Goal: Information Seeking & Learning: Check status

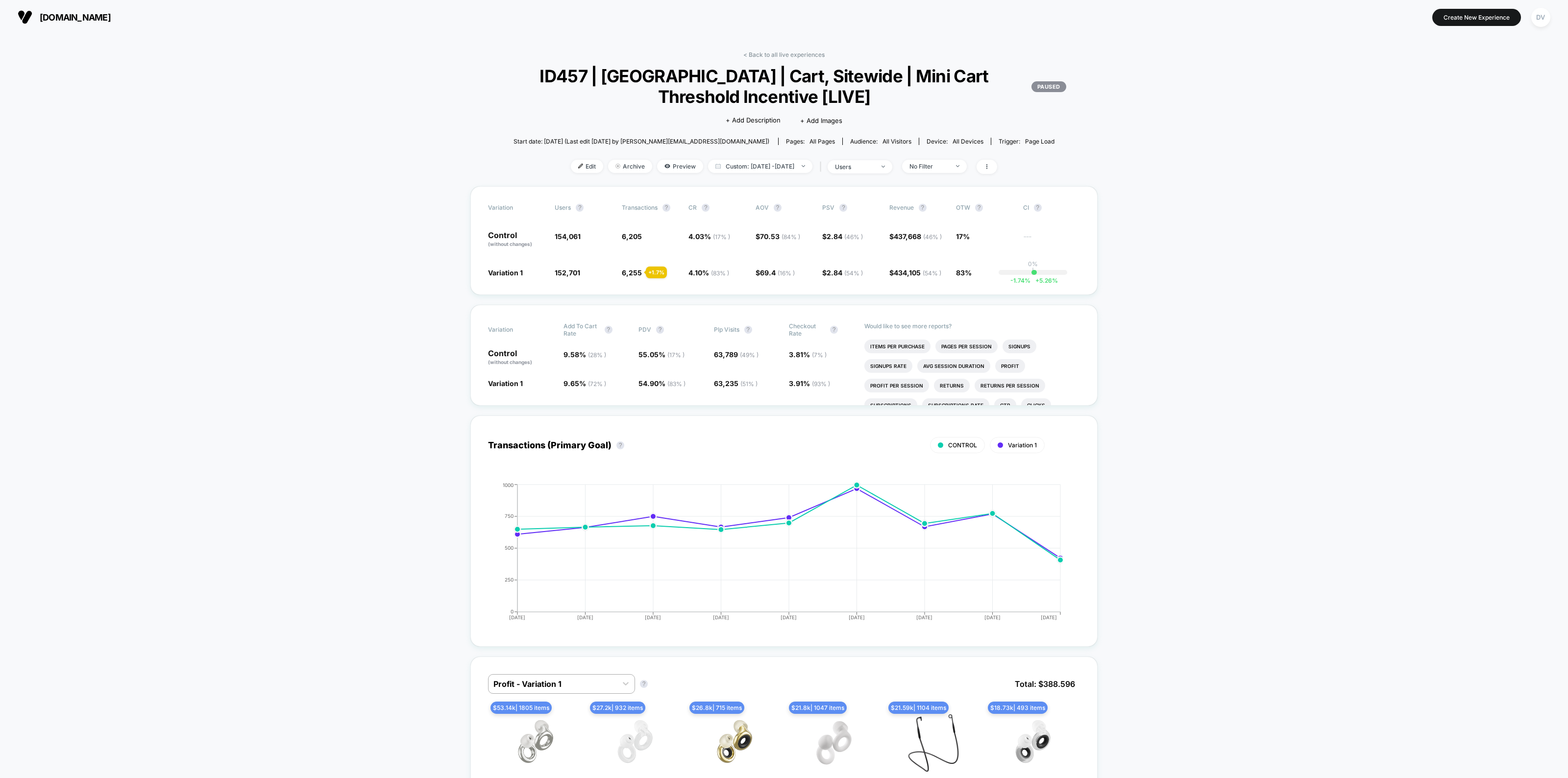
click at [768, 60] on div "< Back to all live experiences ID457 | [GEOGRAPHIC_DATA] | Cart, Sitewide | Min…" at bounding box center [784, 119] width 627 height 135
click at [775, 54] on link "< Back to all live experiences" at bounding box center [784, 55] width 82 height 7
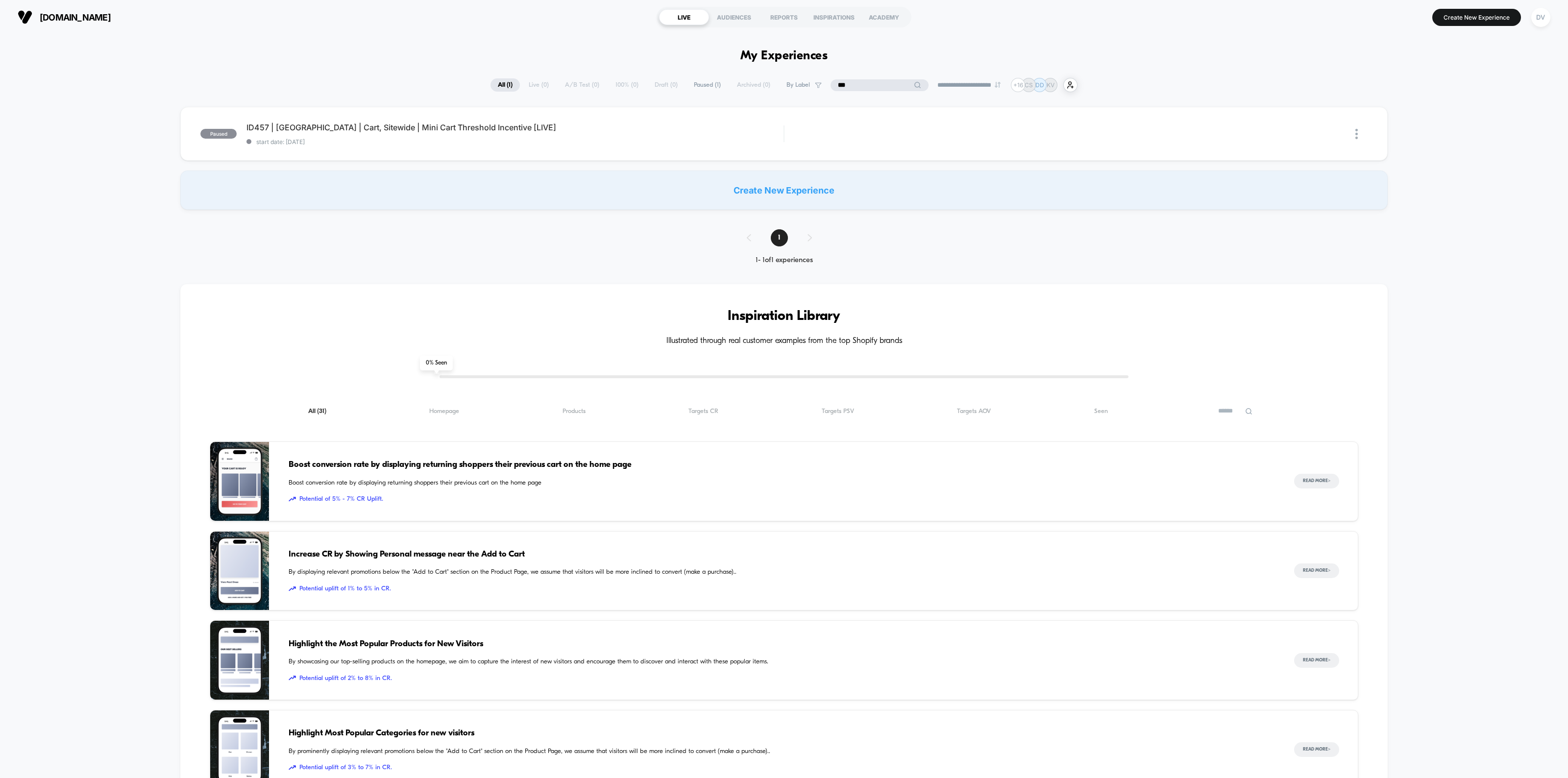
click at [865, 86] on input "***" at bounding box center [879, 85] width 98 height 12
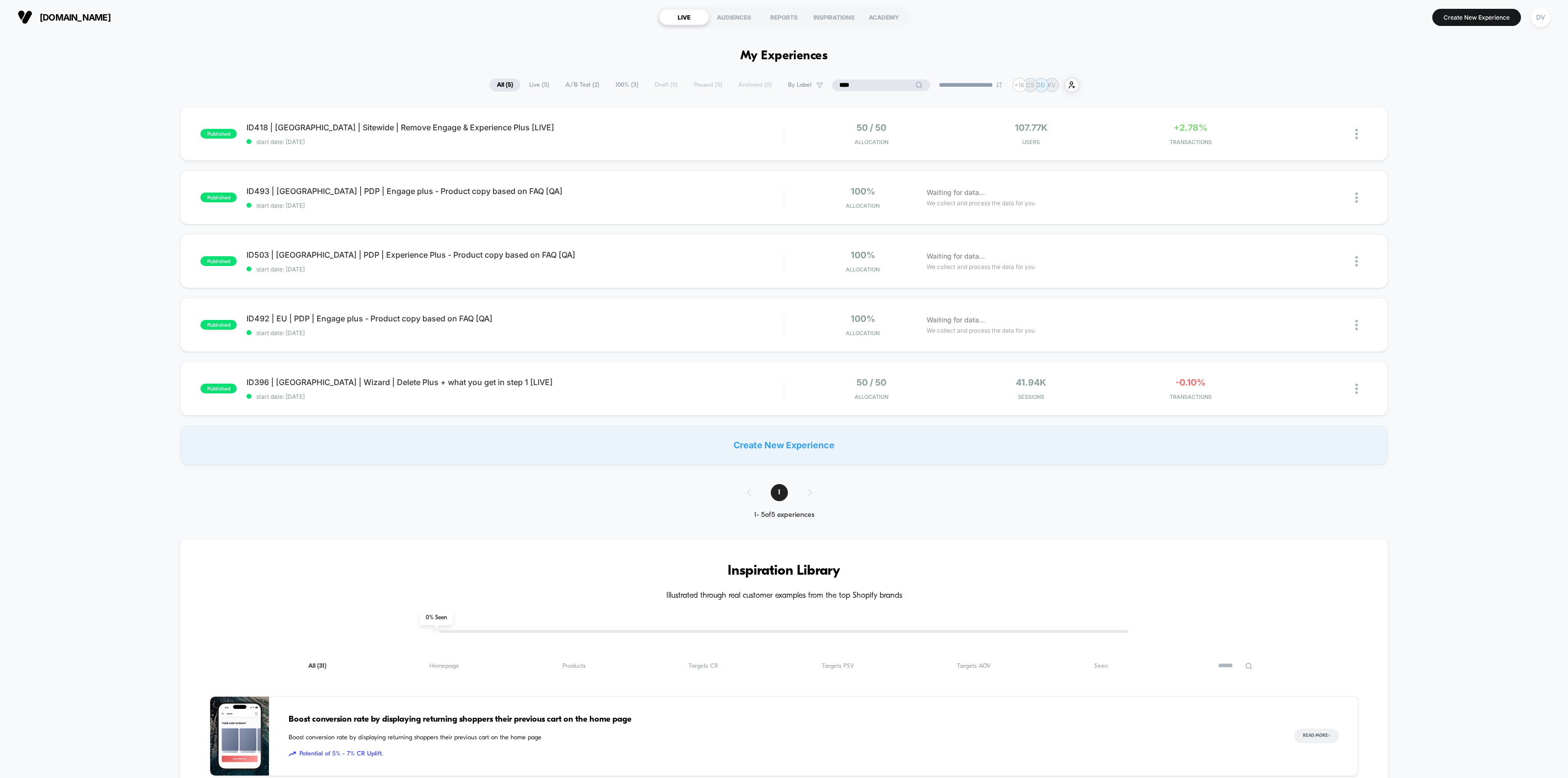
type input "****"
click at [411, 130] on span "ID418 | [GEOGRAPHIC_DATA] | Sitewide | Remove Engage & Experience Plus [LIVE] C…" at bounding box center [515, 127] width 537 height 10
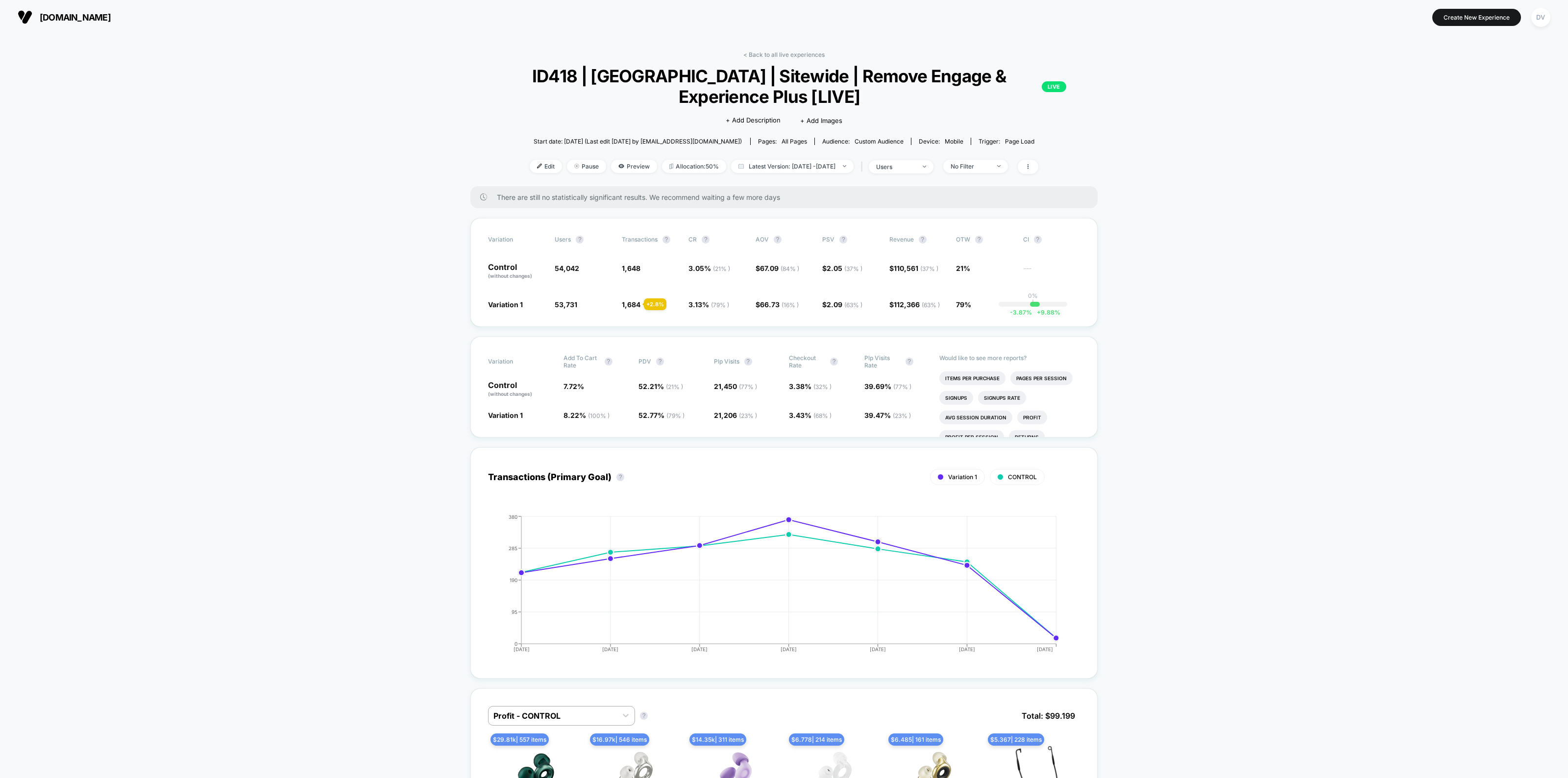
click at [784, 160] on span "Latest Version: [DATE] - [DATE]" at bounding box center [792, 166] width 122 height 13
click at [726, 306] on button "Overall" at bounding box center [723, 307] width 27 height 9
click at [801, 349] on button "Apply" at bounding box center [793, 354] width 166 height 16
click at [763, 167] on span "Overall: [DATE] - [DATE]" at bounding box center [792, 166] width 103 height 13
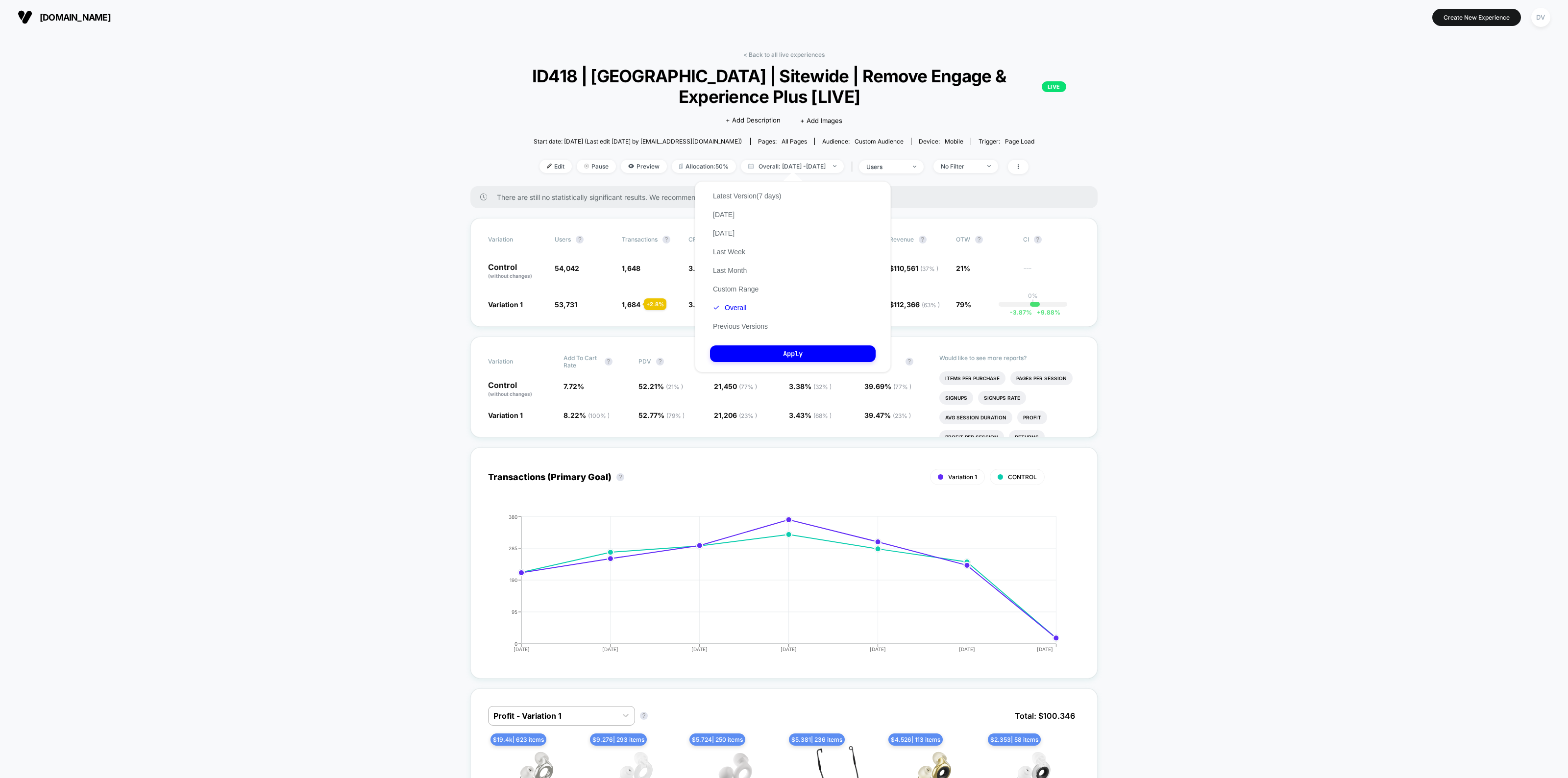
click at [733, 271] on button "Last Month" at bounding box center [729, 270] width 40 height 9
click at [734, 285] on button "Custom Range" at bounding box center [735, 289] width 52 height 9
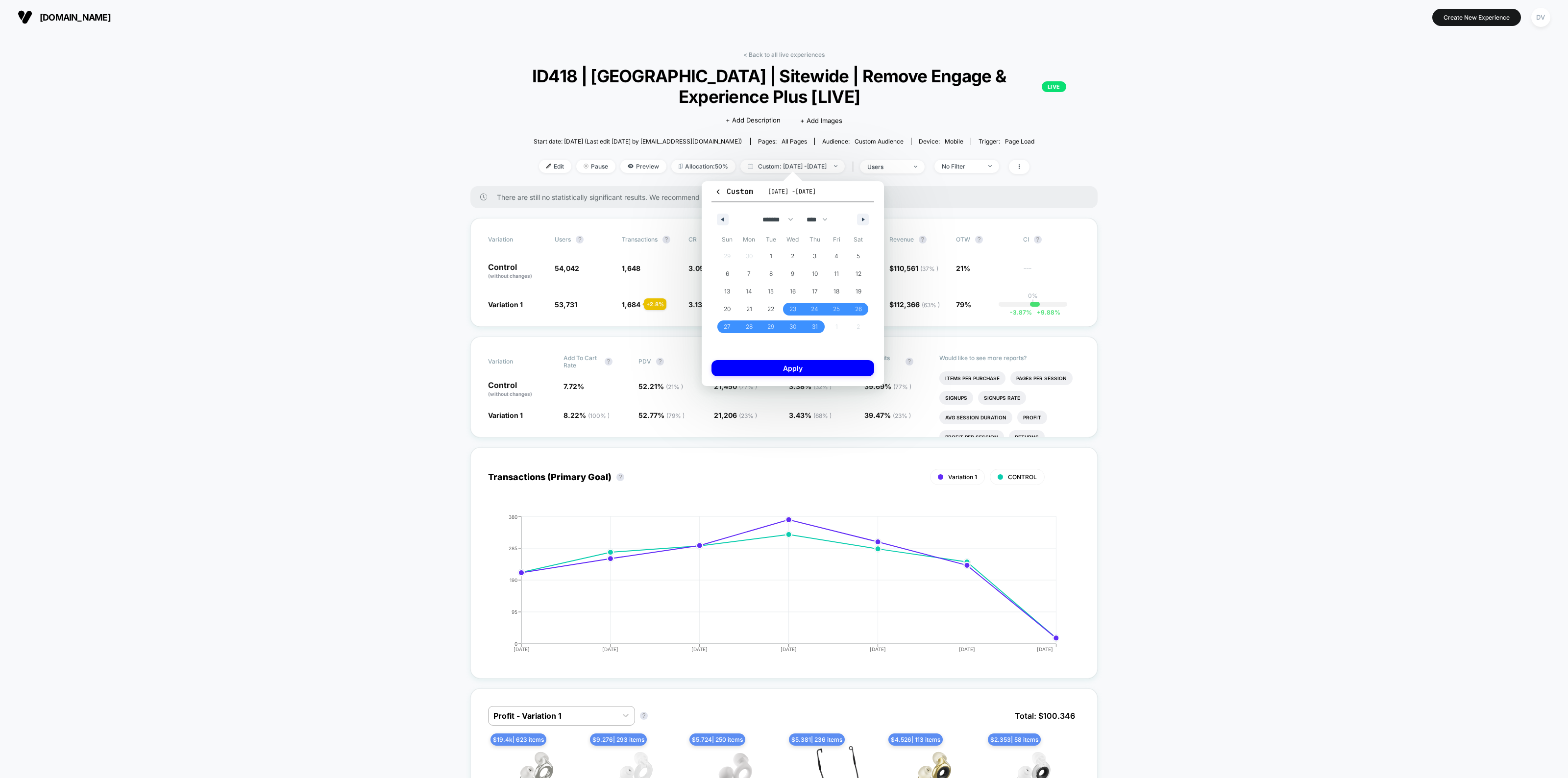
click at [863, 216] on button "button" at bounding box center [863, 219] width 12 height 12
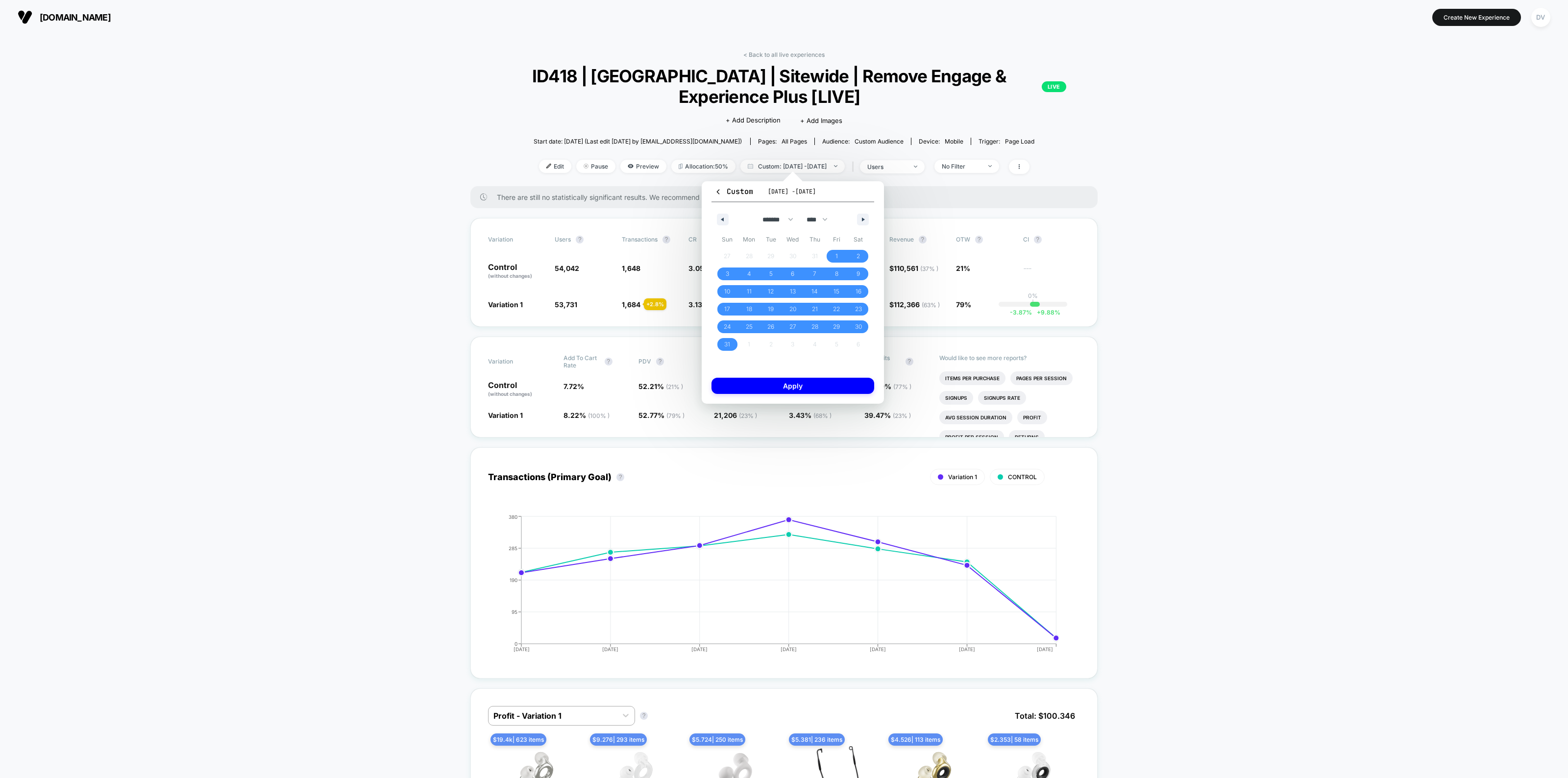
click at [863, 216] on button "button" at bounding box center [863, 219] width 12 height 12
select select "*"
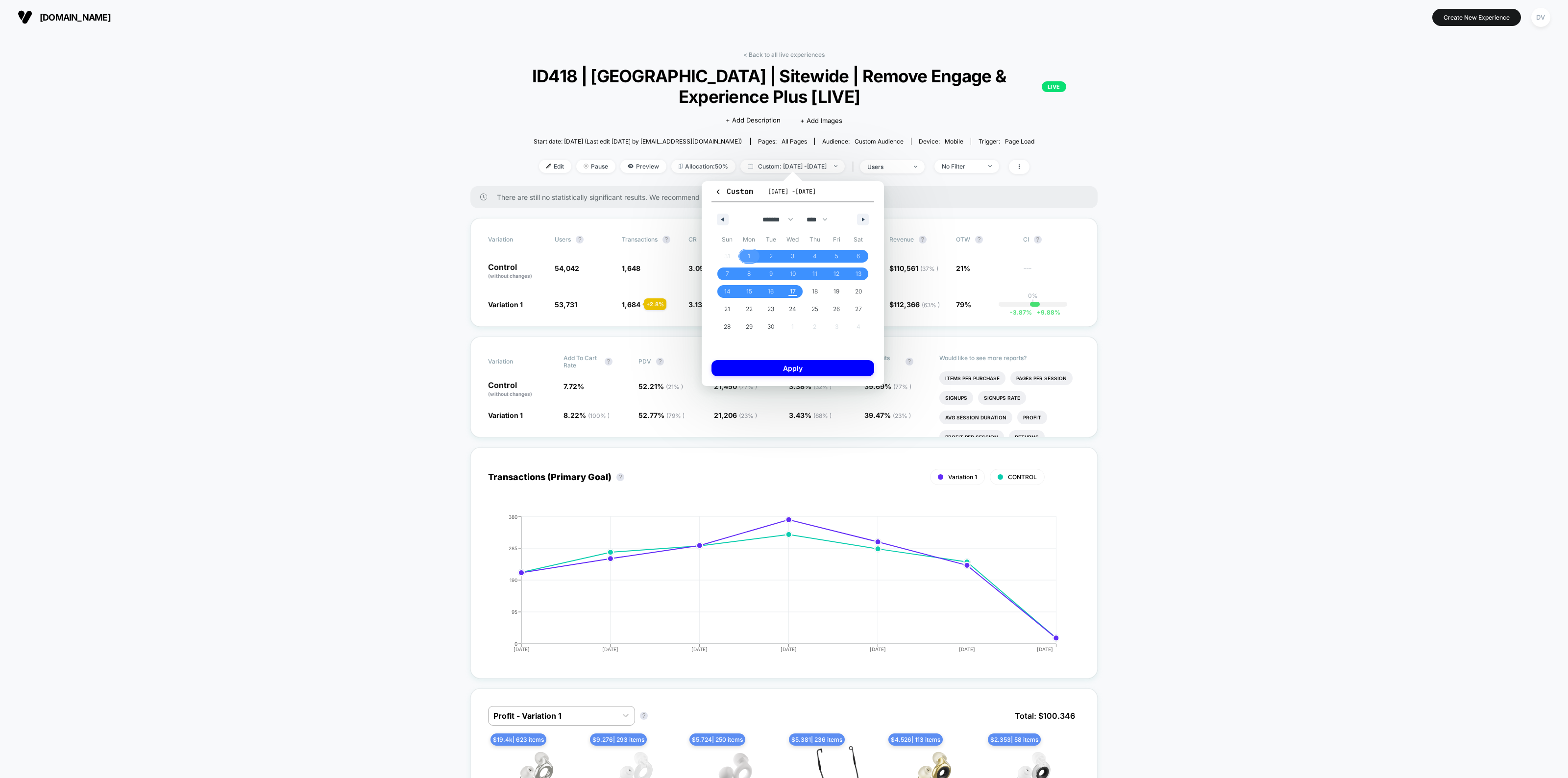
click at [744, 251] on span "1" at bounding box center [749, 256] width 22 height 13
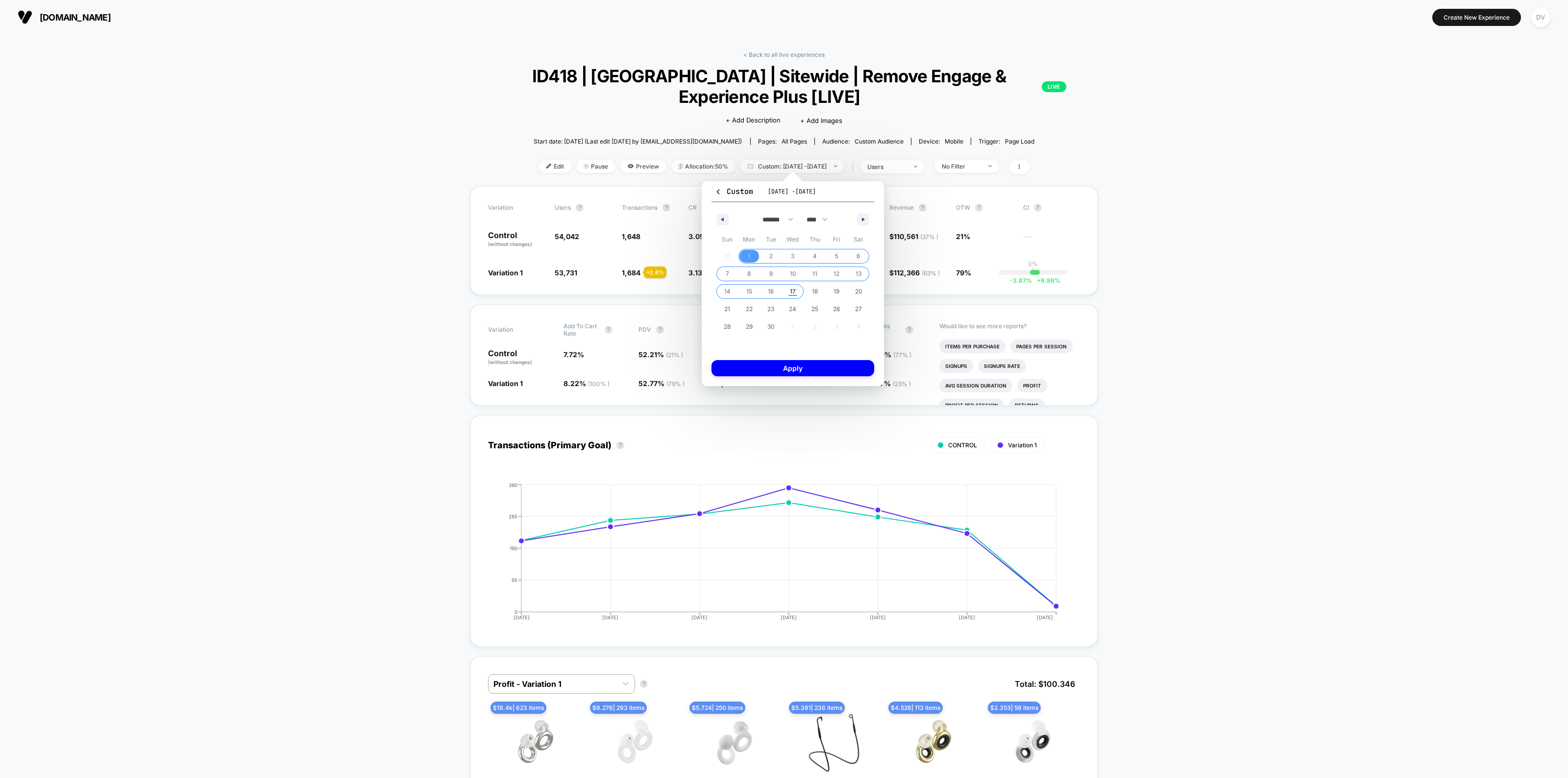
click at [787, 292] on span "17" at bounding box center [793, 292] width 22 height 13
click at [820, 371] on button "Apply" at bounding box center [793, 368] width 163 height 16
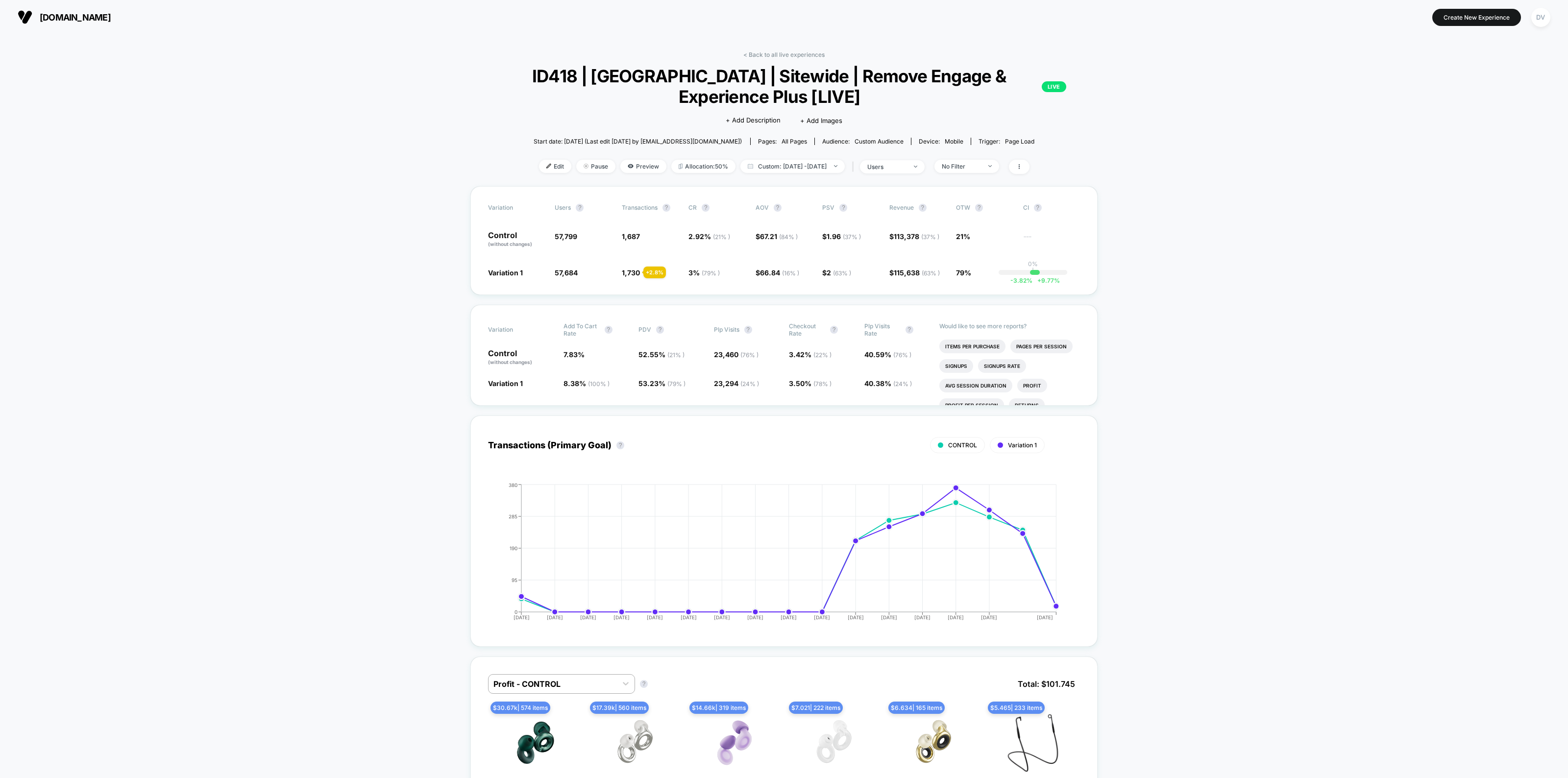
click at [809, 168] on span "Custom: [DATE] - [DATE]" at bounding box center [792, 166] width 104 height 13
select select "*"
select select "****"
click at [735, 292] on div "Latest Version [DATE] [DATE] Last Week Last Month Custom Range Overall Previous…" at bounding box center [741, 261] width 63 height 149
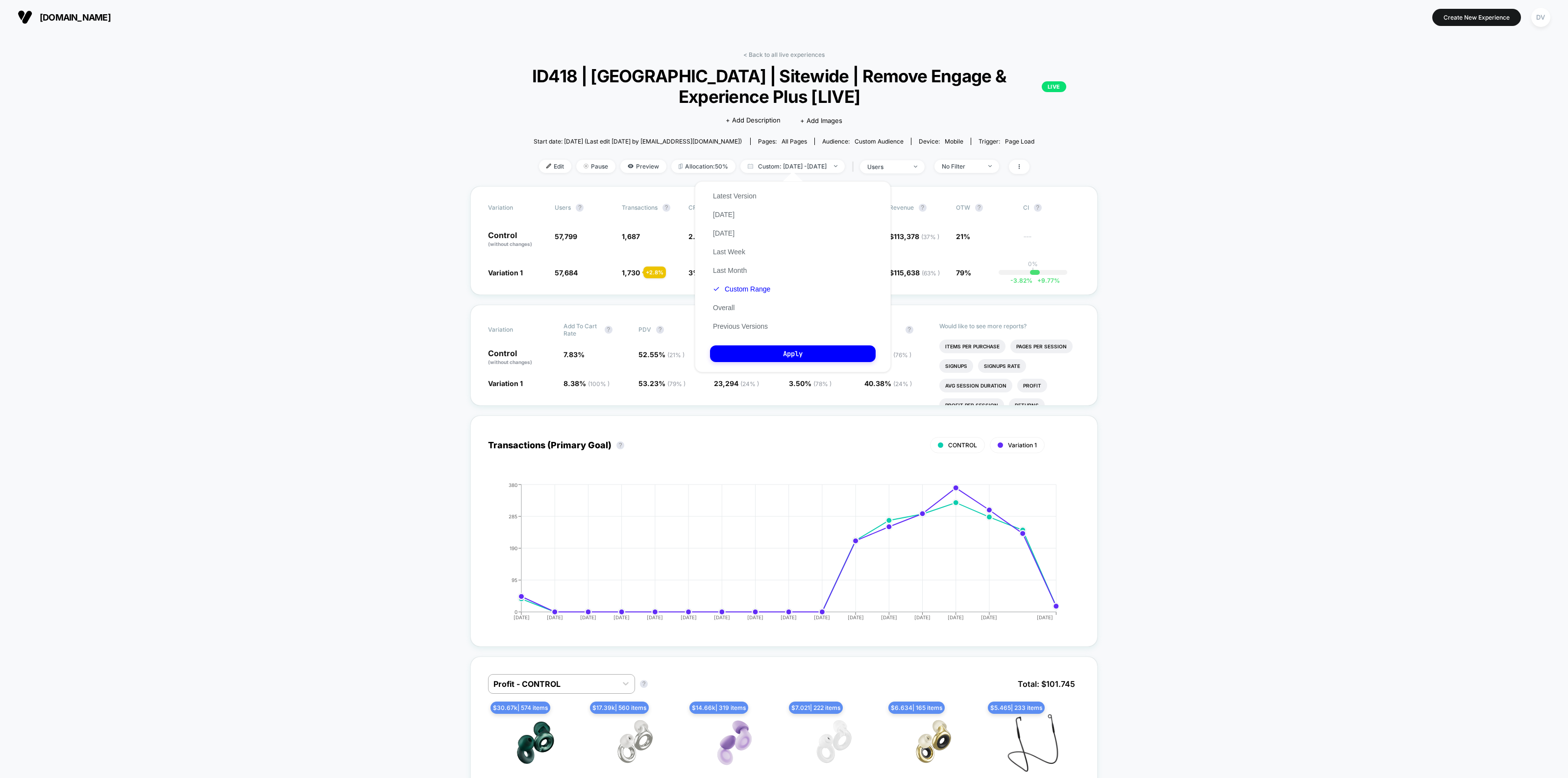
click at [738, 288] on button "Custom Range" at bounding box center [741, 289] width 63 height 9
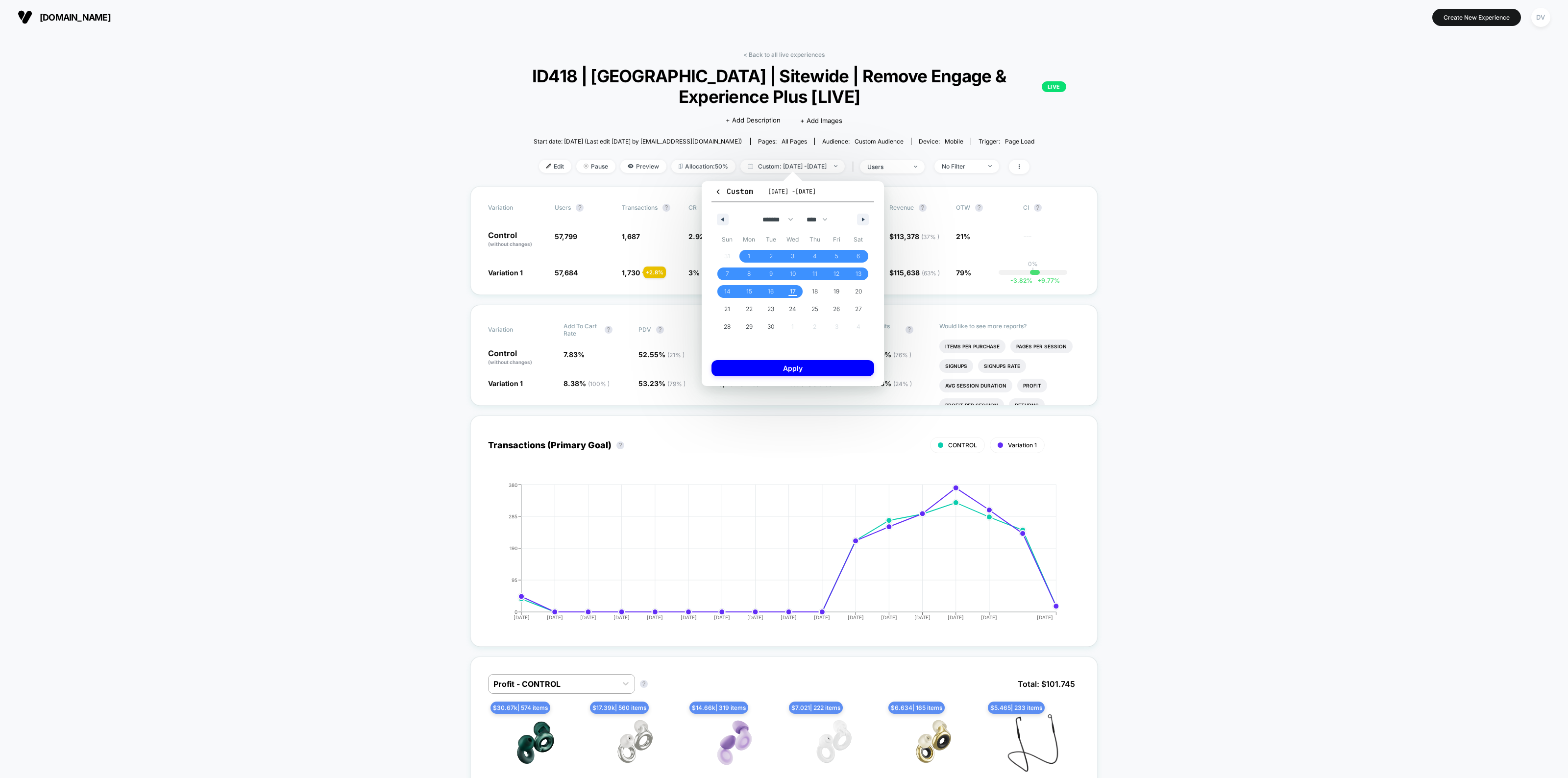
click at [722, 220] on icon "button" at bounding box center [721, 219] width 5 height 4
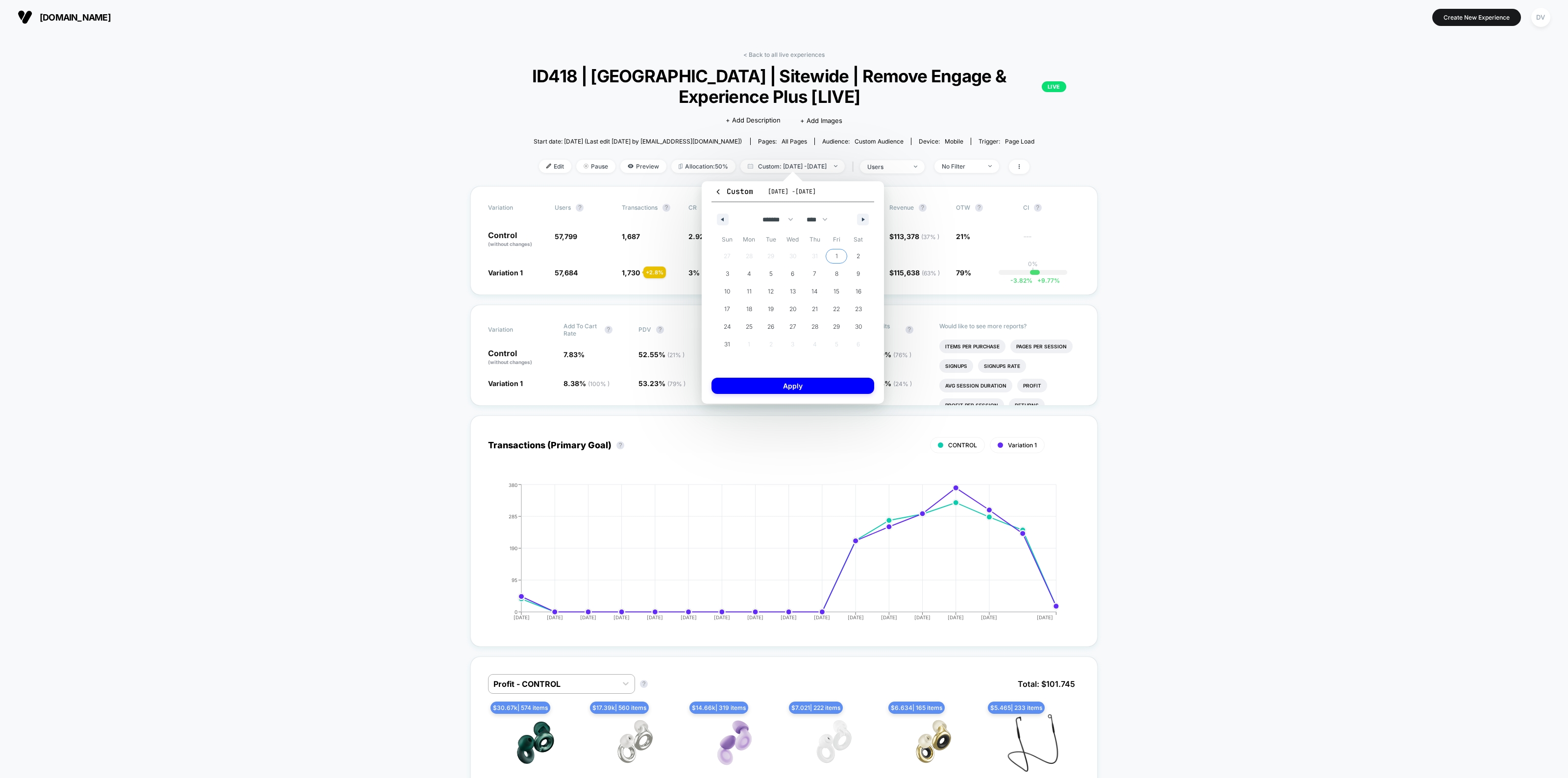
click at [832, 253] on span "1" at bounding box center [836, 256] width 22 height 13
click at [862, 219] on icon "button" at bounding box center [864, 219] width 5 height 4
click at [792, 290] on span "17" at bounding box center [793, 291] width 6 height 18
select select "*"
click at [803, 378] on button "Apply" at bounding box center [793, 386] width 163 height 16
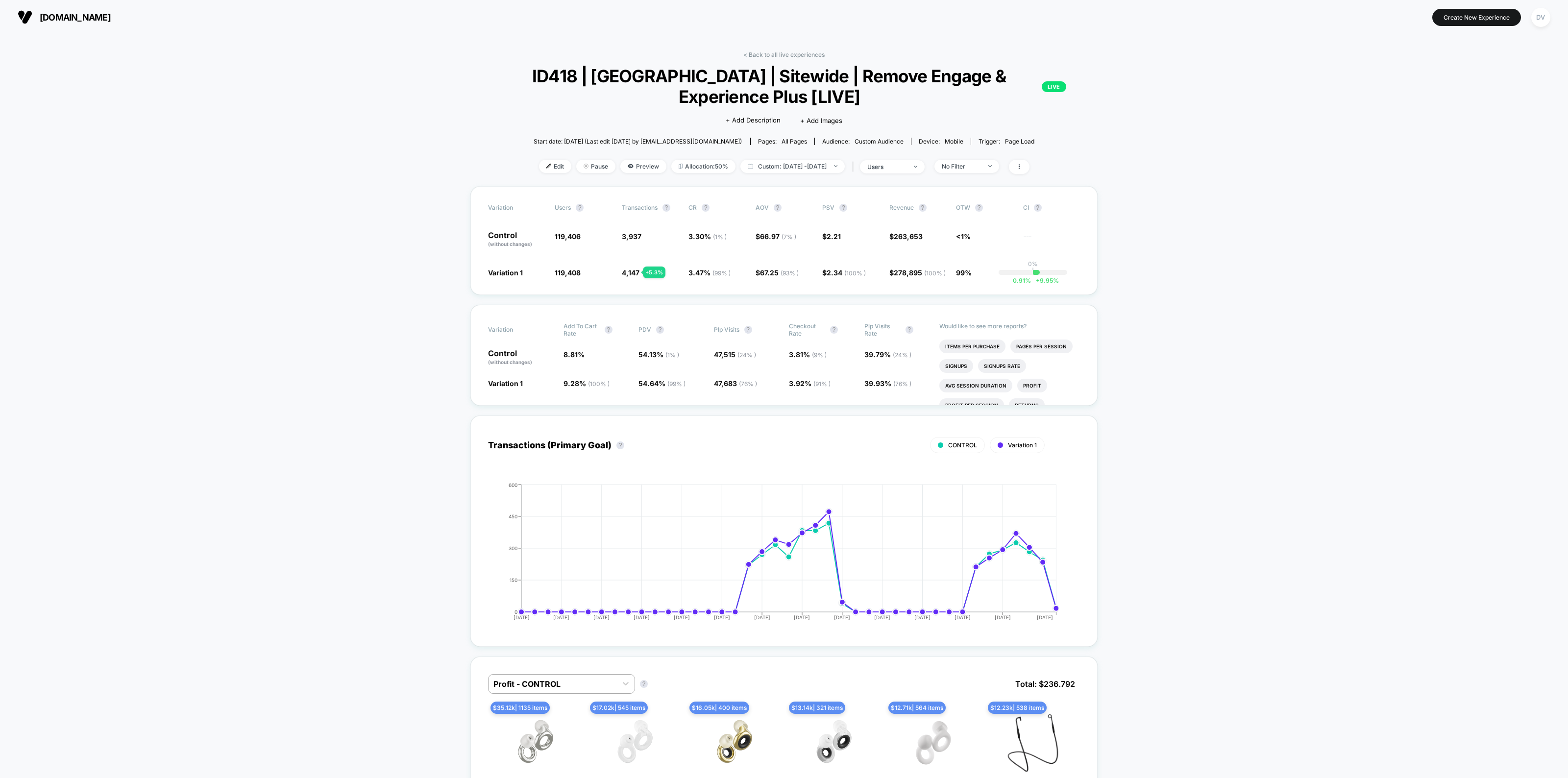
click at [804, 162] on span "Custom: [DATE] - [DATE]" at bounding box center [792, 166] width 104 height 13
click at [741, 288] on button "Custom Range" at bounding box center [741, 289] width 63 height 9
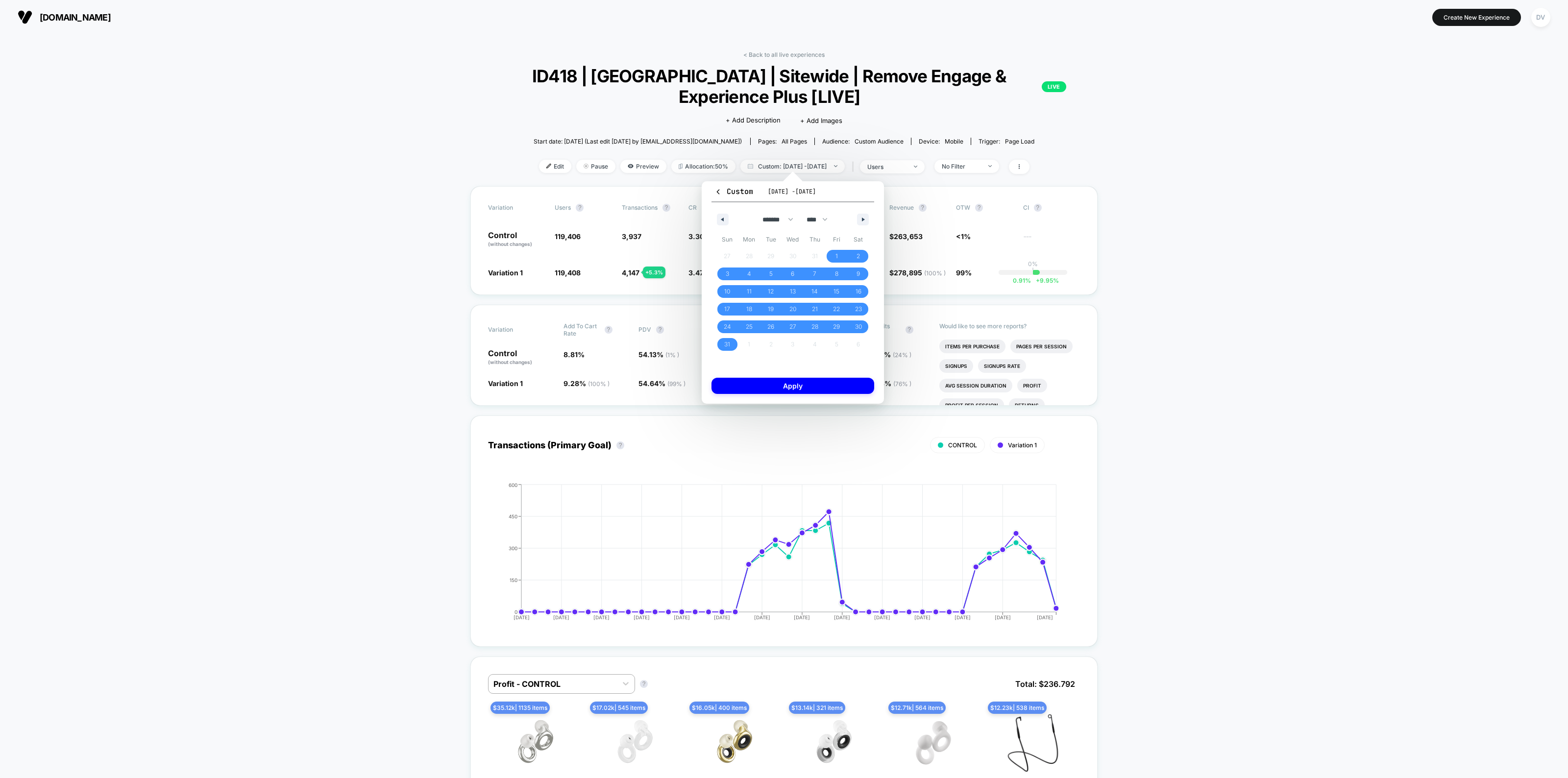
click at [723, 220] on icon "button" at bounding box center [721, 219] width 5 height 4
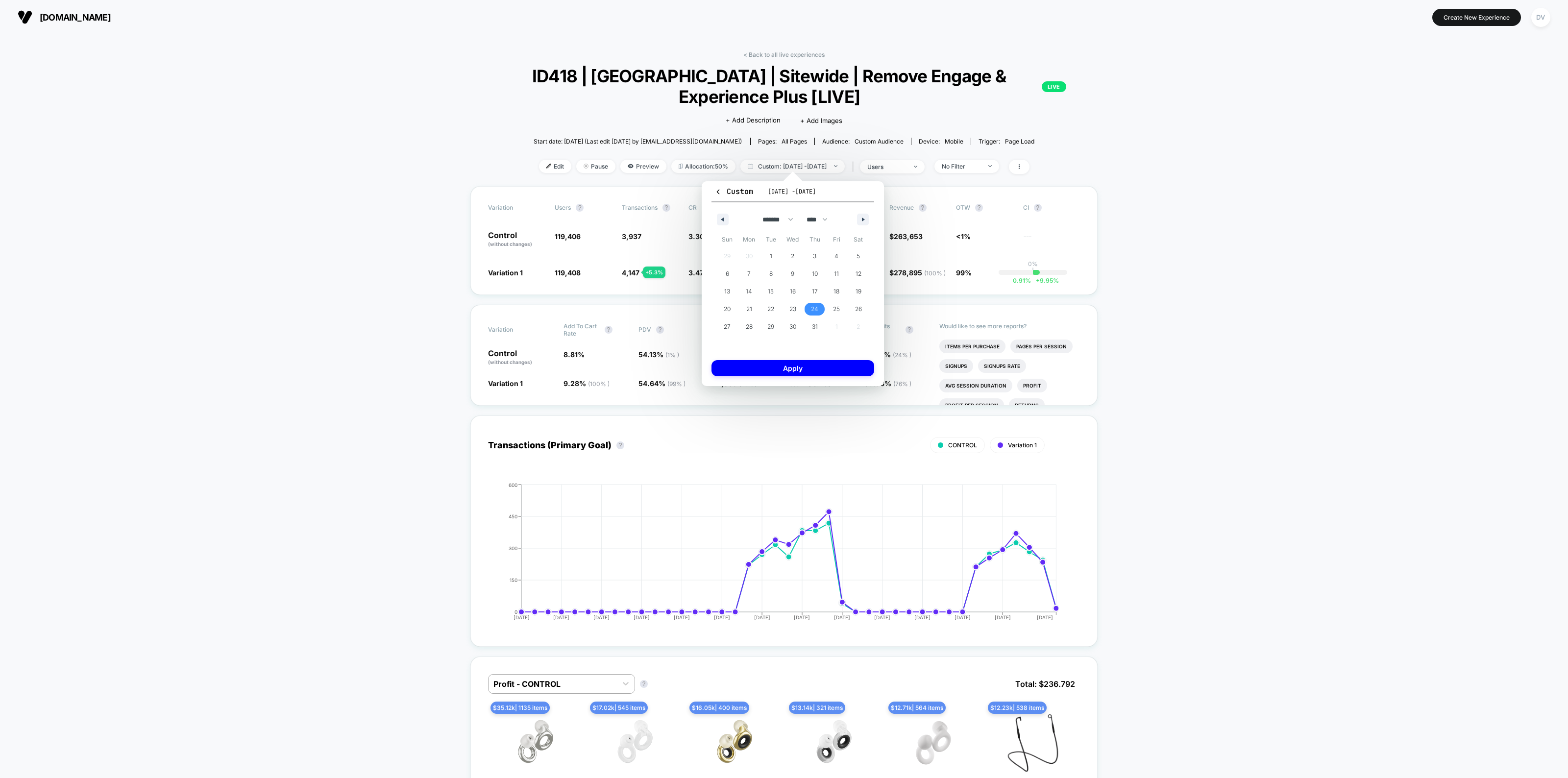
click at [814, 310] on span "24" at bounding box center [814, 309] width 7 height 18
click at [860, 211] on div "******* ******** ***** ***** *** **** **** ****** ********* ******* ******** **…" at bounding box center [793, 217] width 163 height 29
click at [860, 216] on button "button" at bounding box center [863, 219] width 12 height 12
click at [862, 217] on icon "button" at bounding box center [864, 219] width 5 height 4
click at [713, 212] on div "******* ******** ***** ***** *** **** **** ****** ********* ******* ******** **…" at bounding box center [793, 217] width 163 height 29
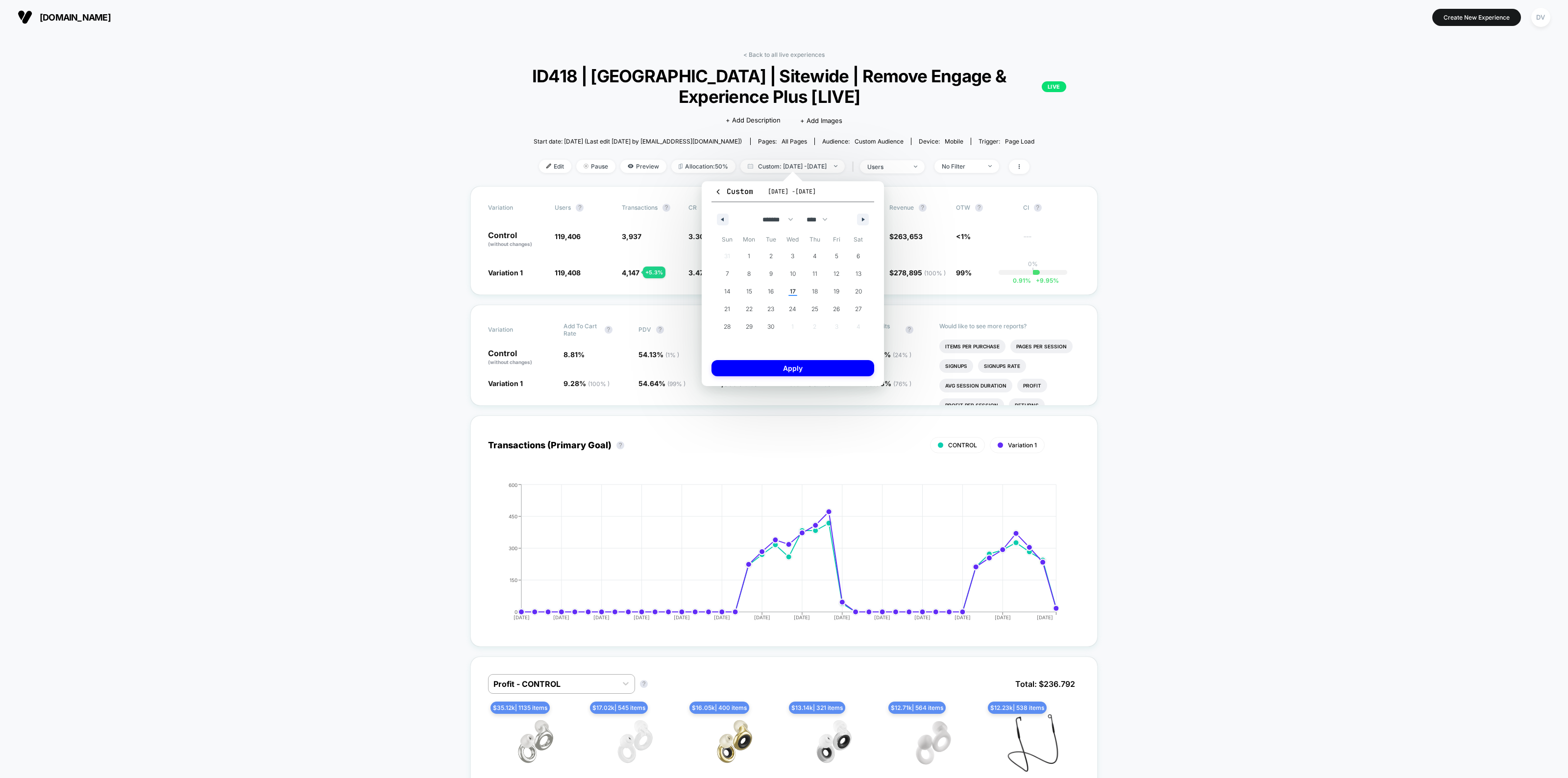
click at [721, 222] on button "button" at bounding box center [723, 219] width 12 height 12
click at [723, 324] on span "24" at bounding box center [727, 326] width 22 height 13
click at [724, 324] on span "27" at bounding box center [727, 326] width 7 height 18
click at [860, 219] on button "button" at bounding box center [863, 219] width 12 height 12
click at [728, 330] on span "24" at bounding box center [727, 326] width 7 height 18
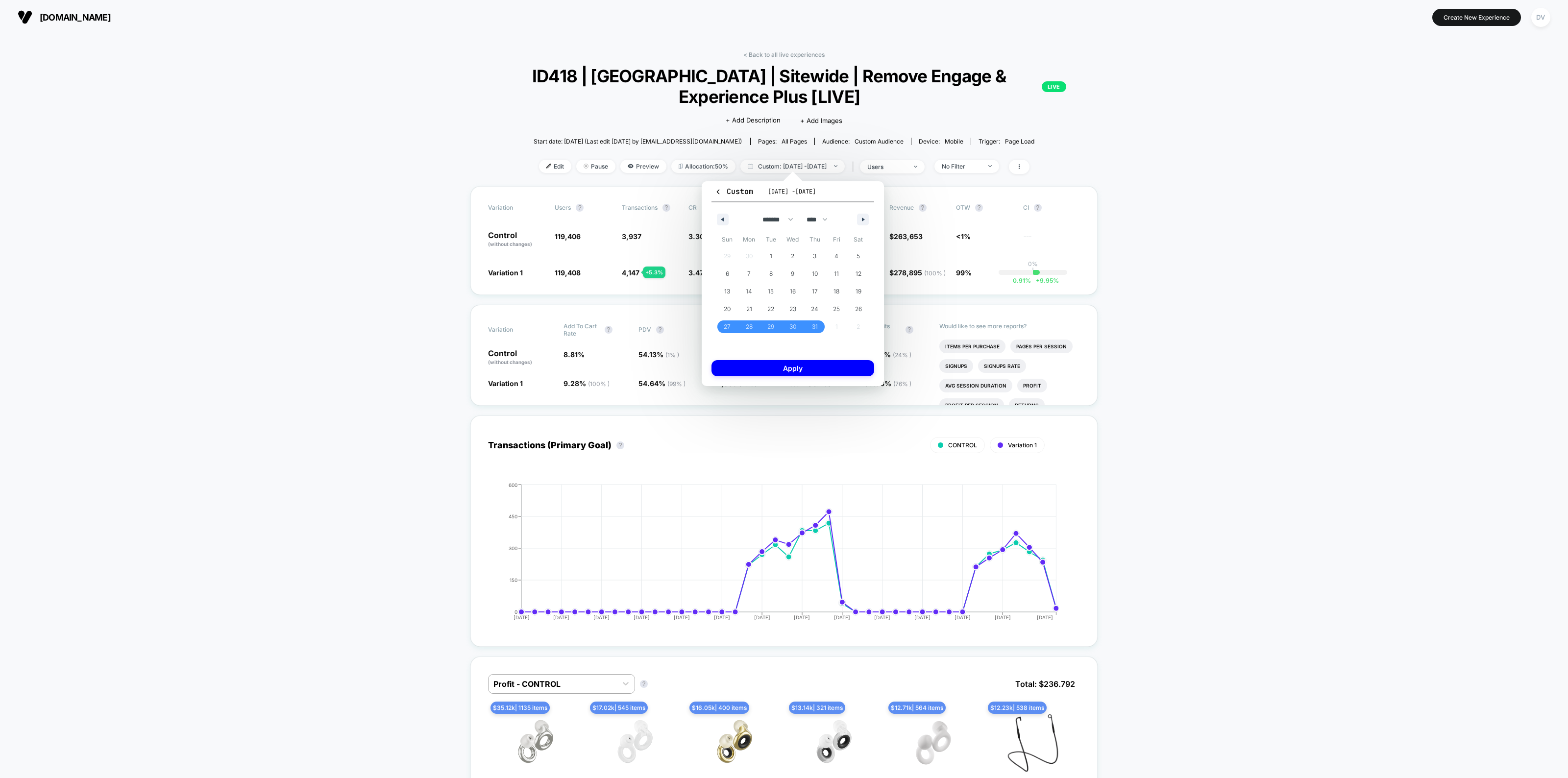
click at [861, 220] on button "button" at bounding box center [863, 219] width 12 height 12
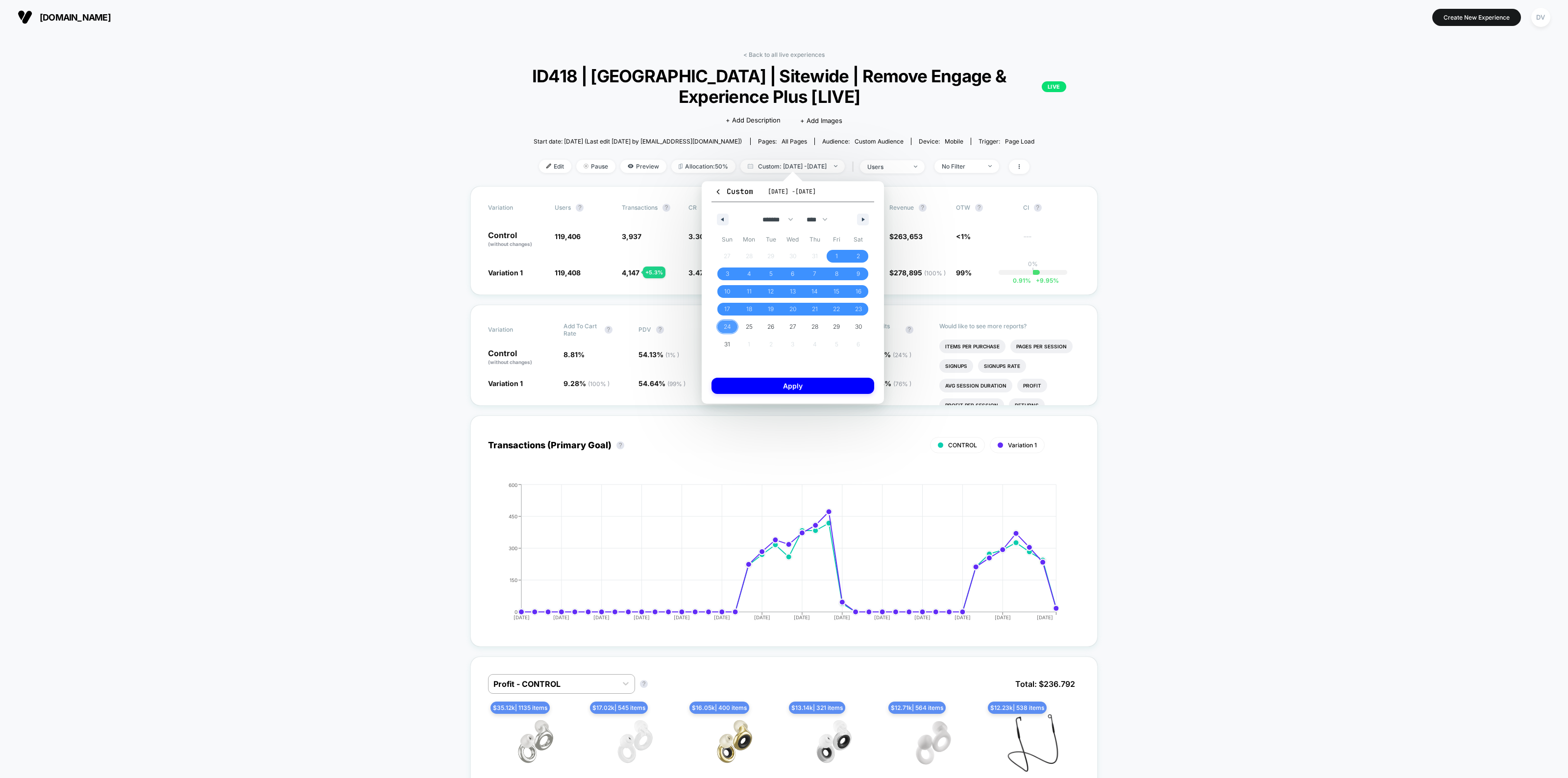
click at [729, 327] on span "24" at bounding box center [727, 326] width 7 height 18
click at [863, 219] on icon "button" at bounding box center [864, 219] width 5 height 4
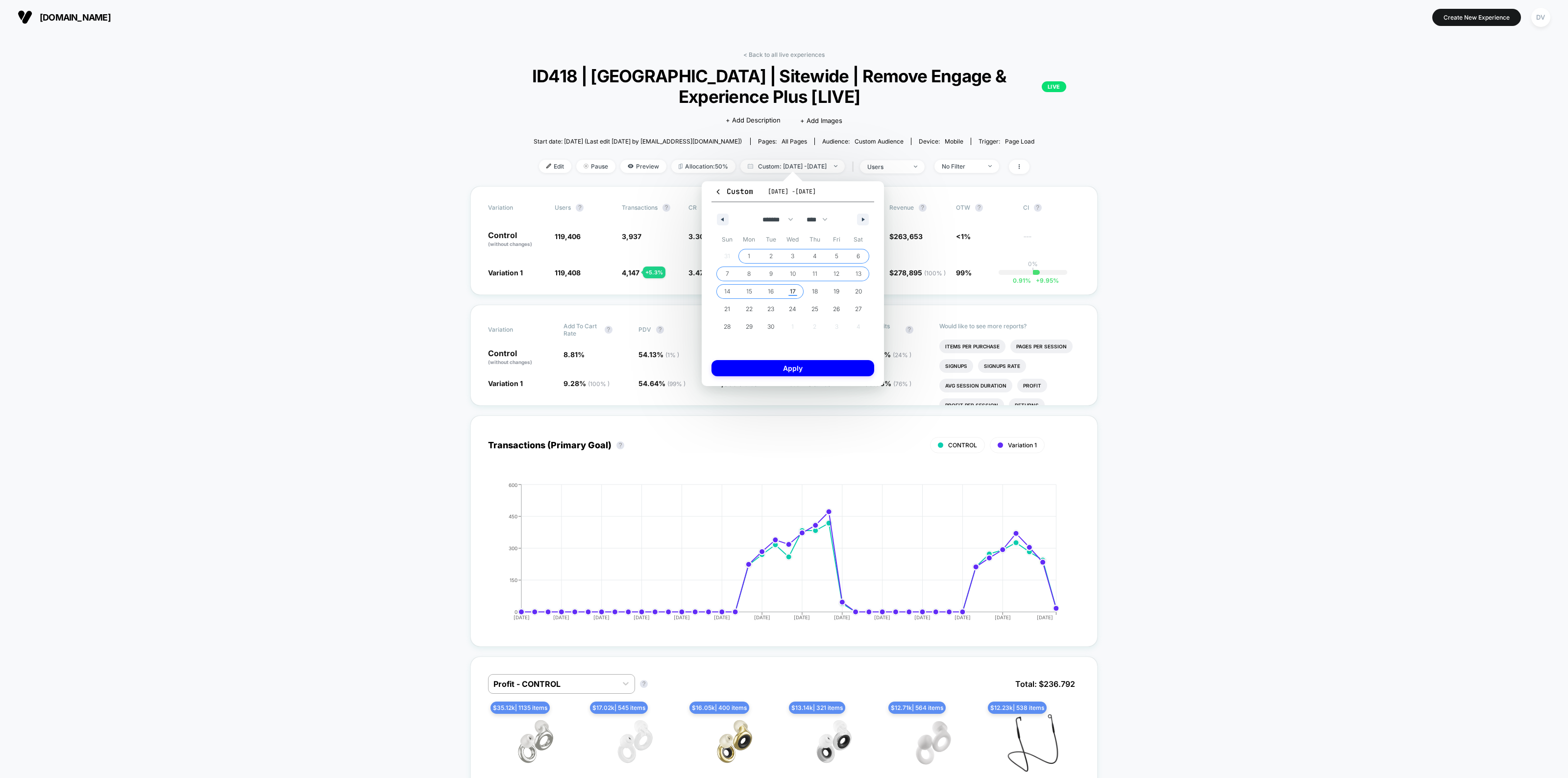
click at [793, 290] on span "17" at bounding box center [793, 291] width 6 height 18
select select "*"
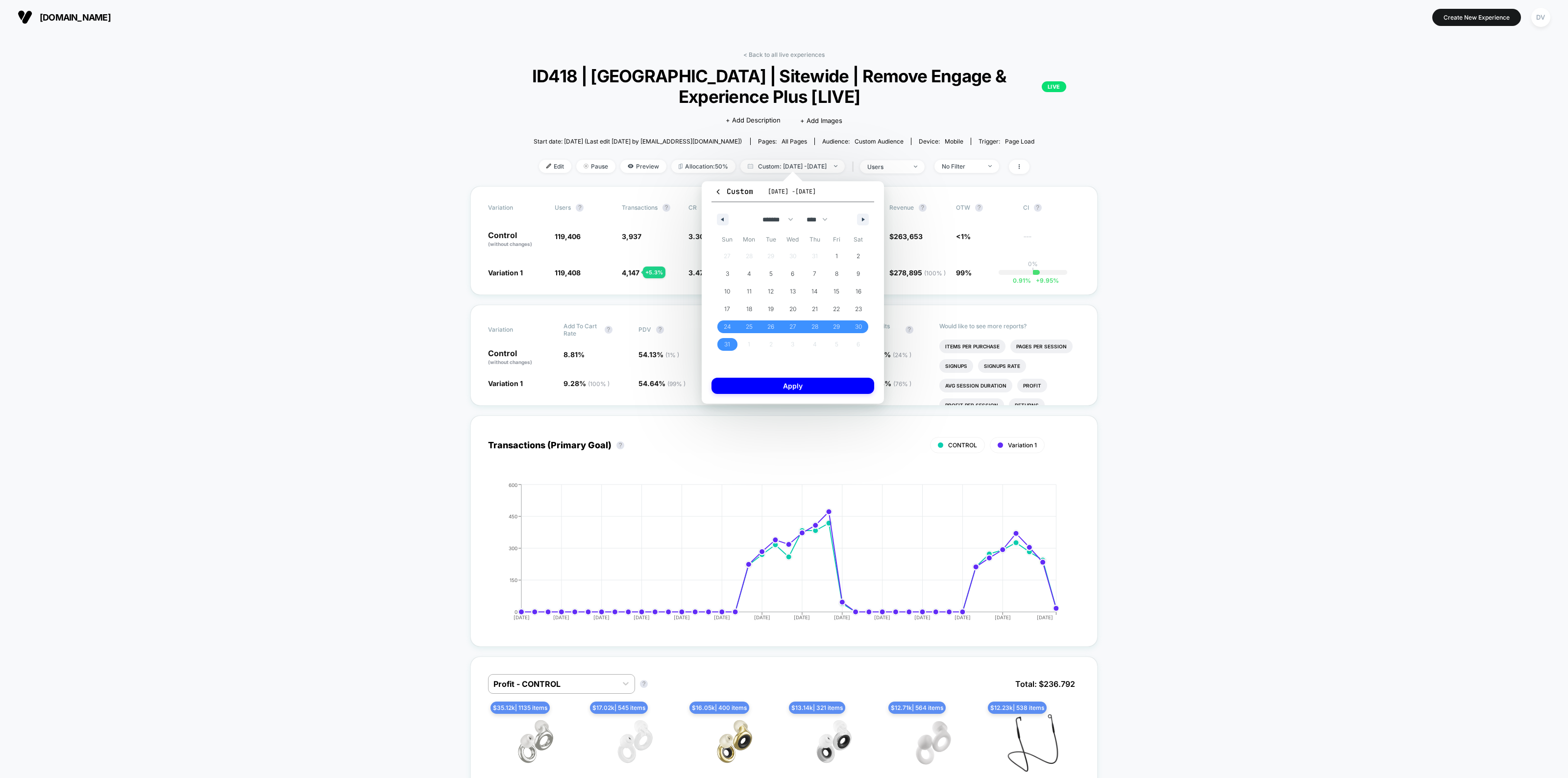
click at [798, 381] on button "Apply" at bounding box center [793, 386] width 163 height 16
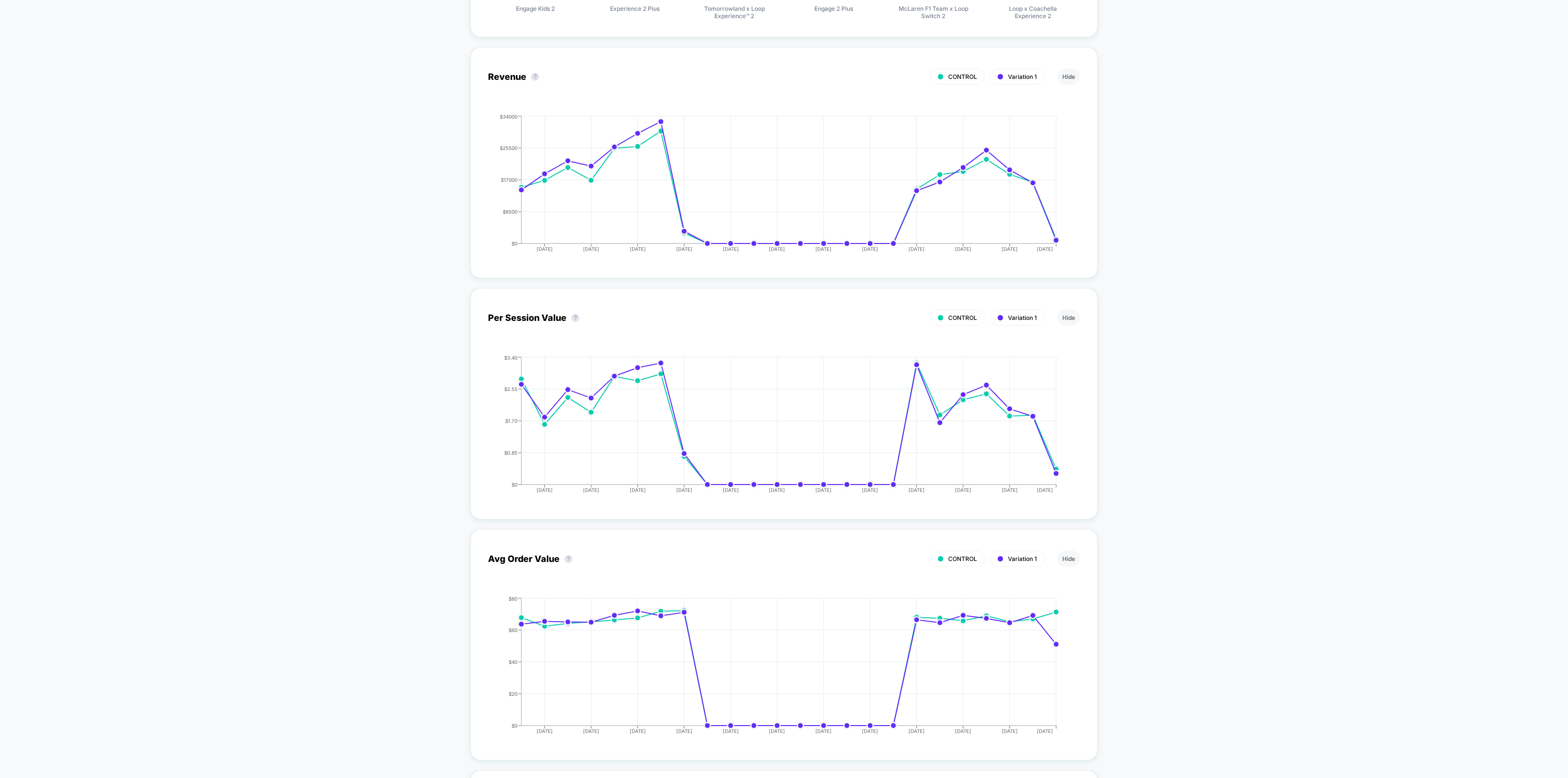
scroll to position [796, 0]
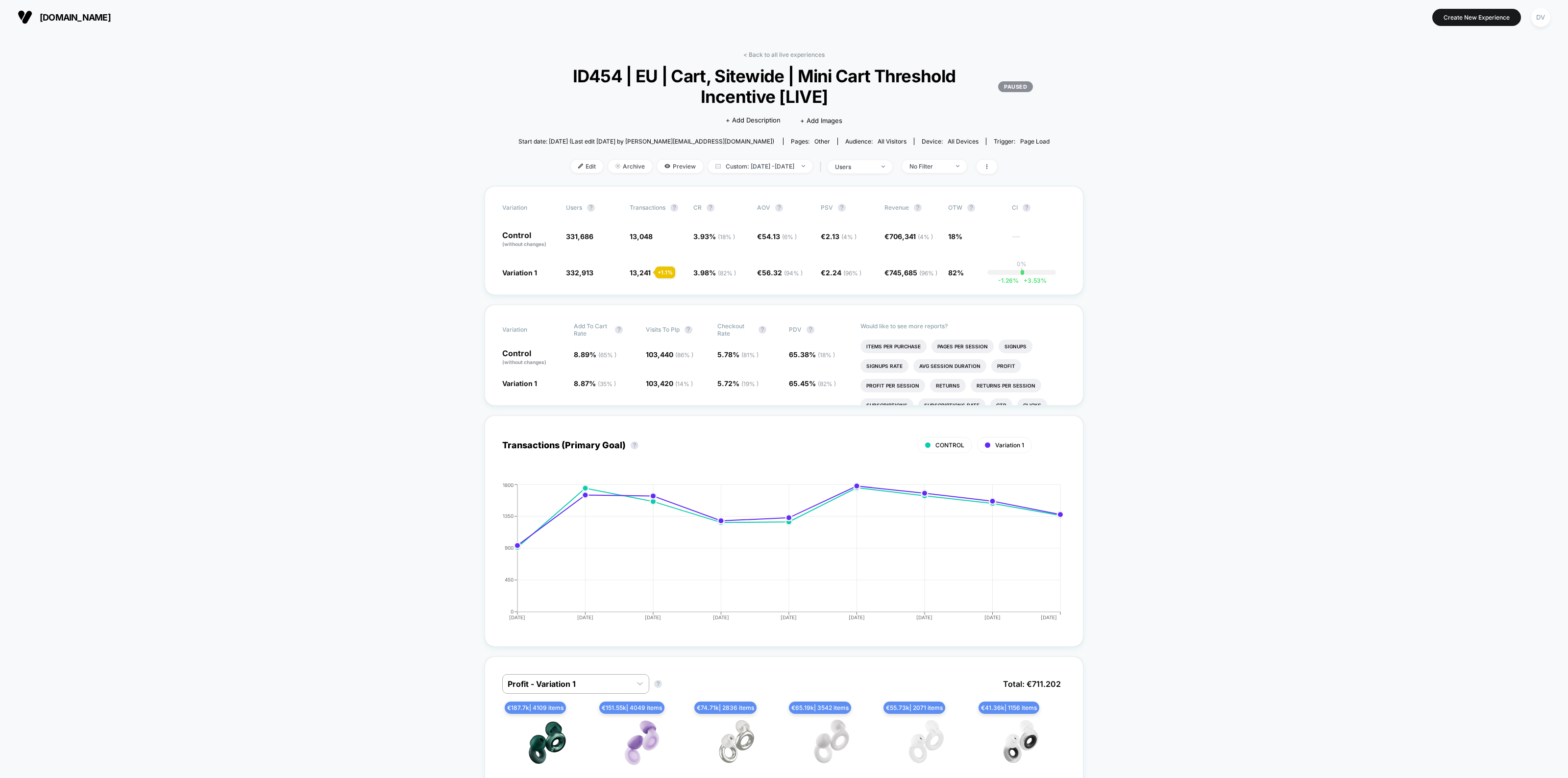
scroll to position [2818, 0]
